Goal: Task Accomplishment & Management: Use online tool/utility

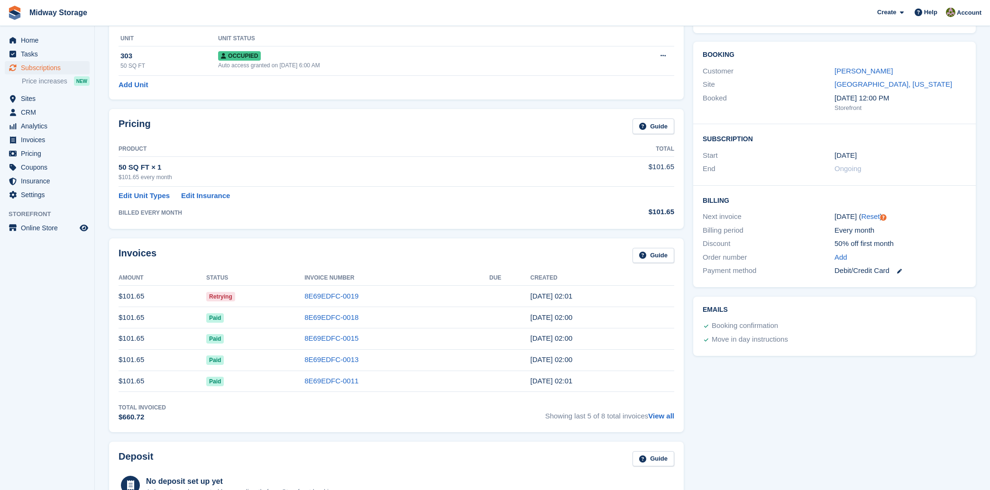
scroll to position [110, 0]
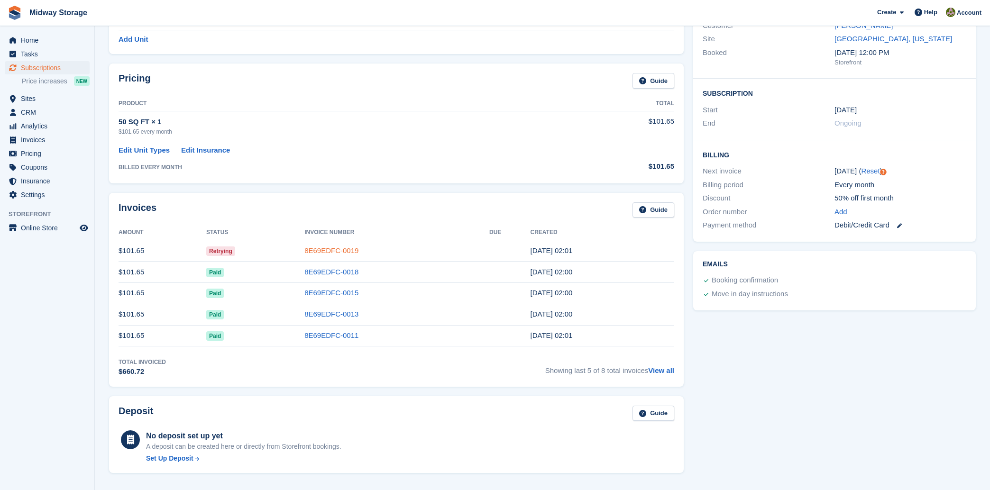
click at [323, 248] on link "8E69EDFC-0019" at bounding box center [331, 251] width 54 height 8
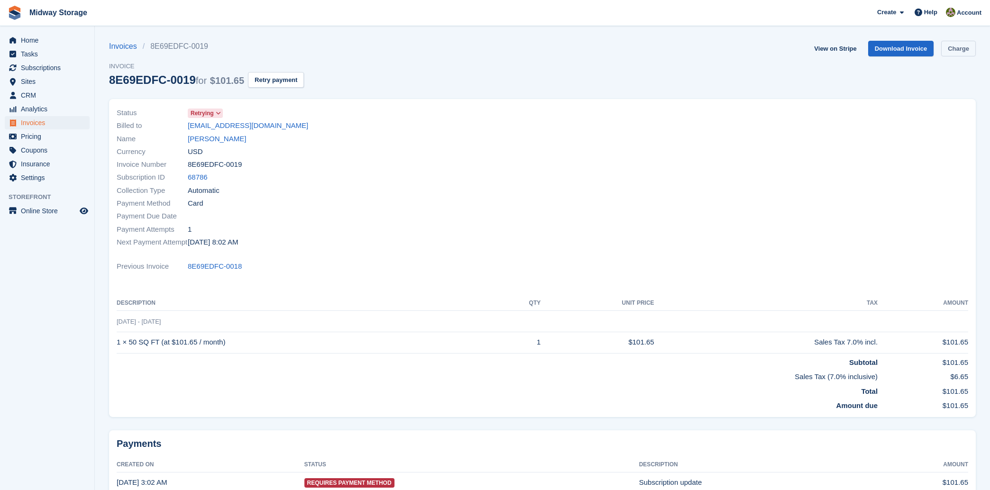
click at [946, 48] on link "Charge" at bounding box center [958, 49] width 35 height 16
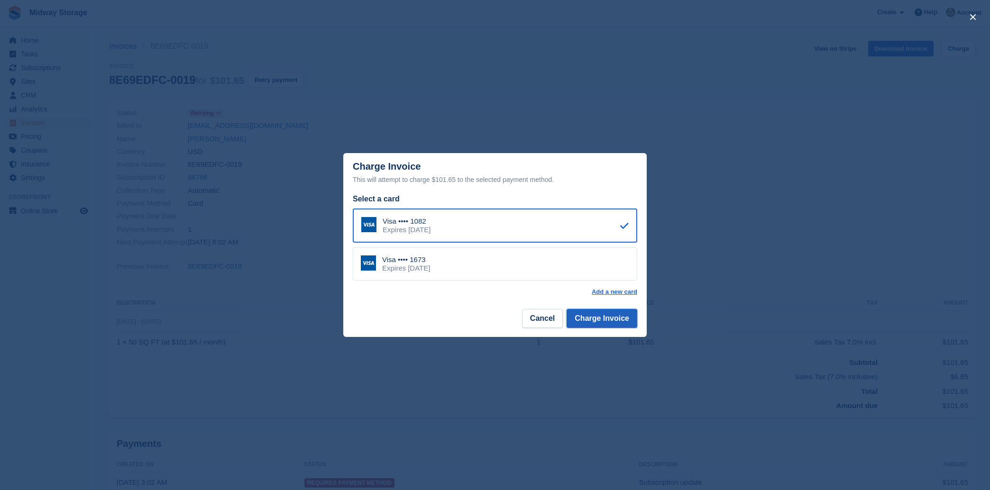
click at [594, 316] on button "Charge Invoice" at bounding box center [602, 318] width 71 height 19
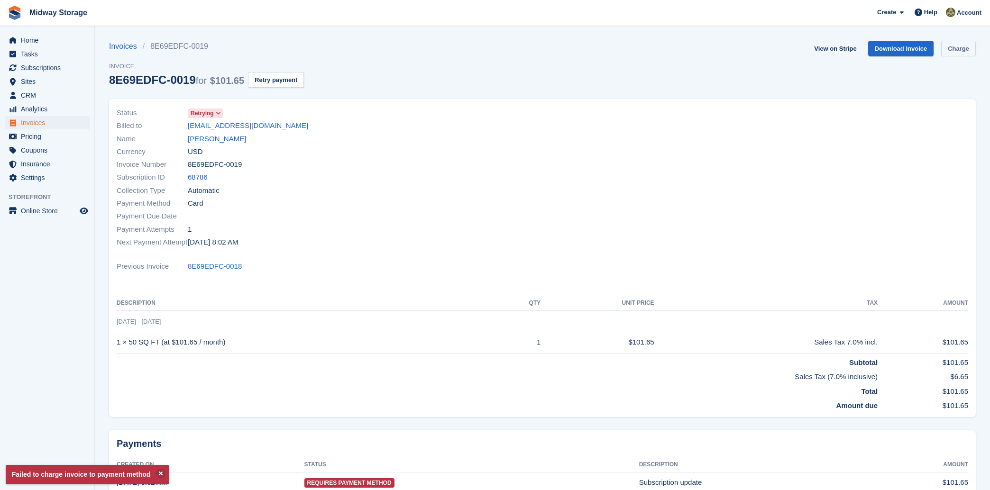
click at [949, 52] on link "Charge" at bounding box center [958, 49] width 35 height 16
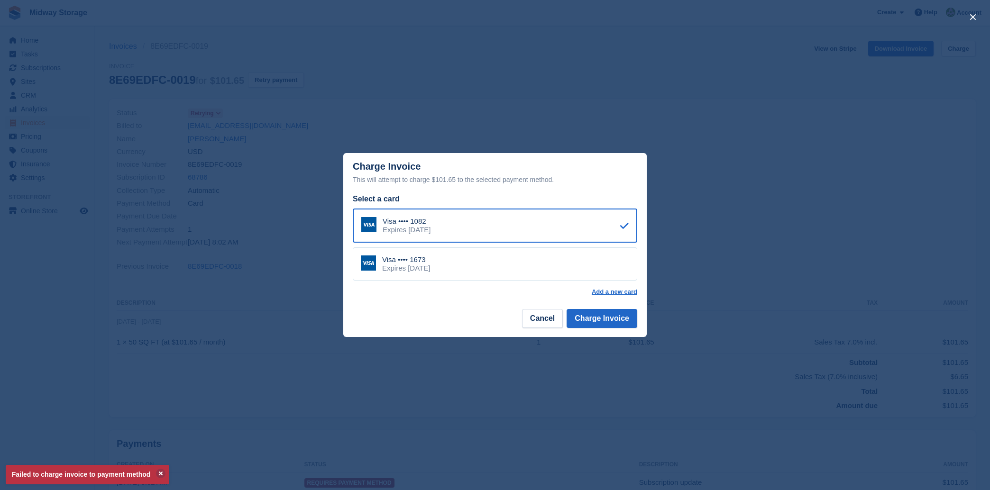
click at [479, 262] on div "Visa •••• 1673 Expires [DATE]" at bounding box center [495, 263] width 284 height 33
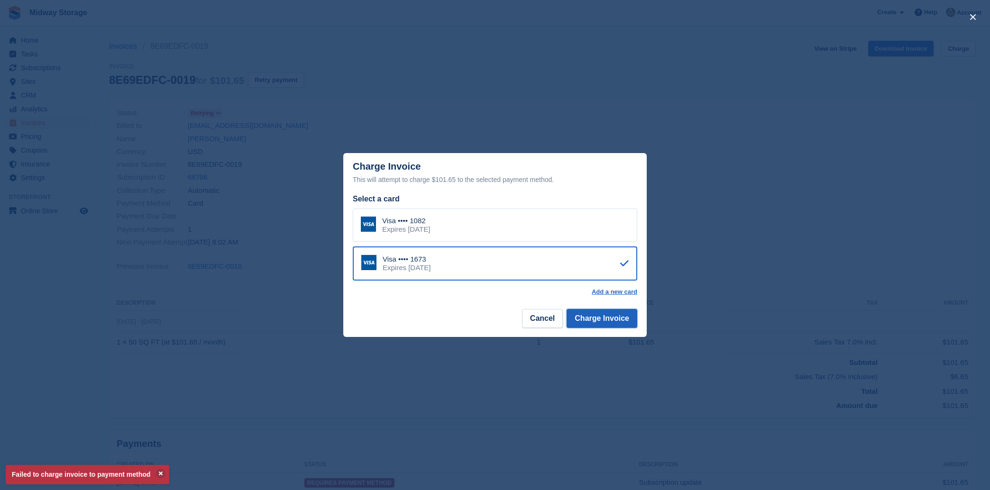
click at [610, 317] on button "Charge Invoice" at bounding box center [602, 318] width 71 height 19
